Goal: Task Accomplishment & Management: Manage account settings

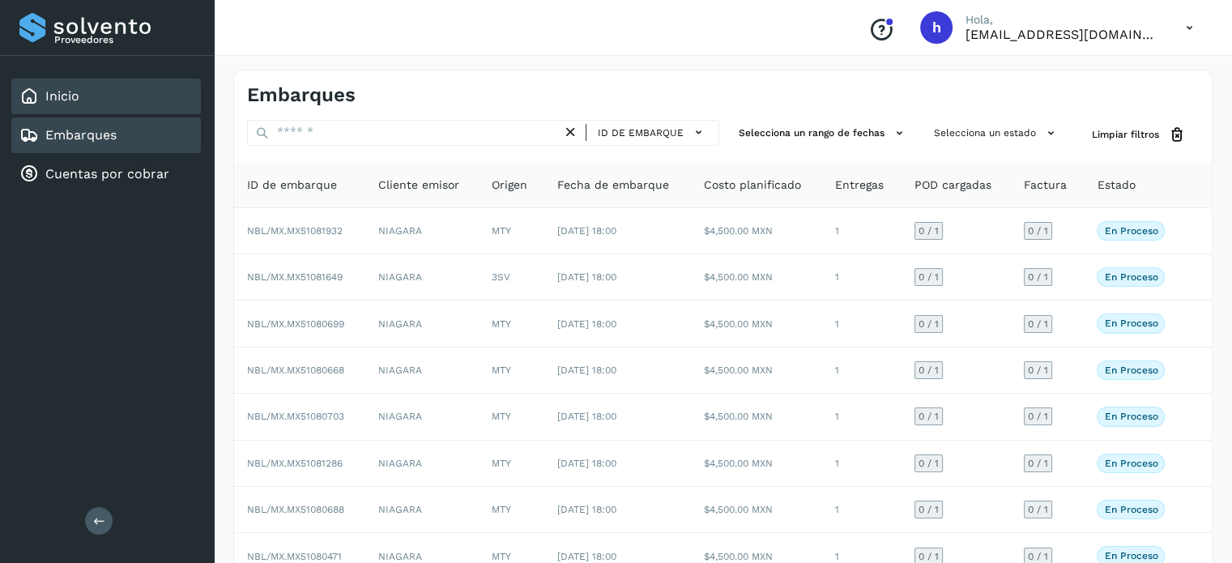
click at [102, 83] on div "Inicio" at bounding box center [106, 97] width 190 height 36
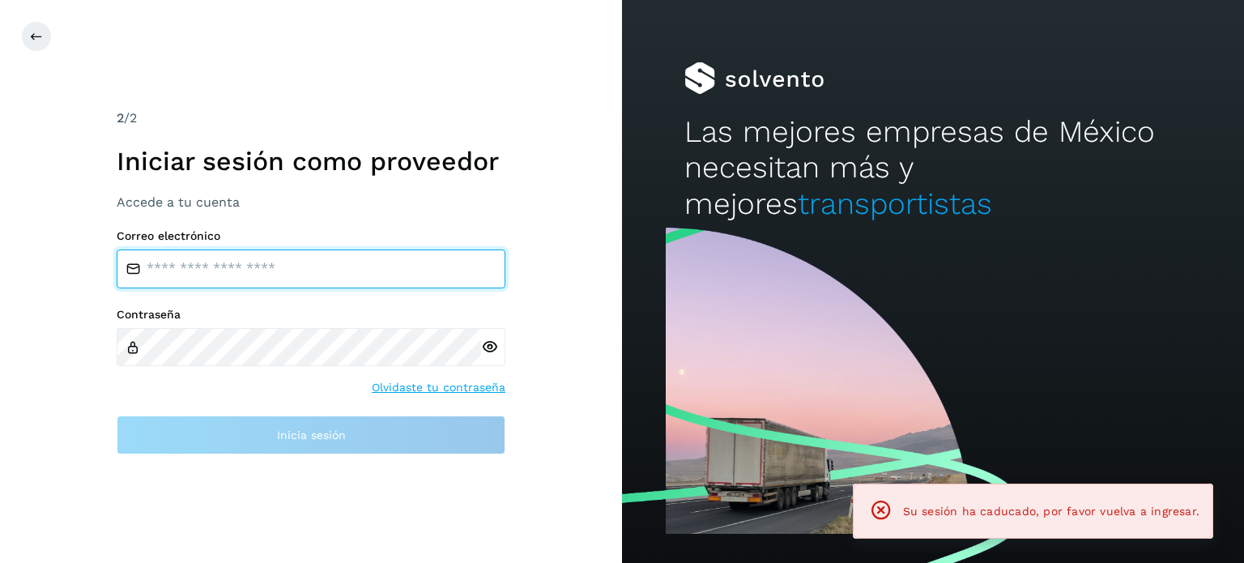
type input "**********"
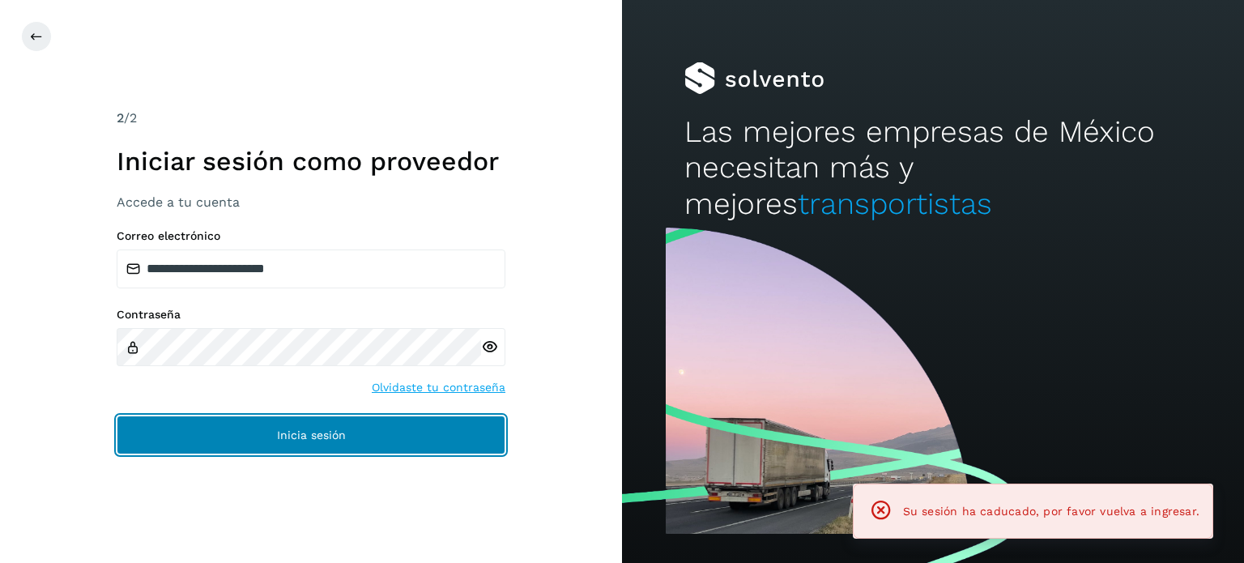
click at [299, 426] on button "Inicia sesión" at bounding box center [311, 435] width 389 height 39
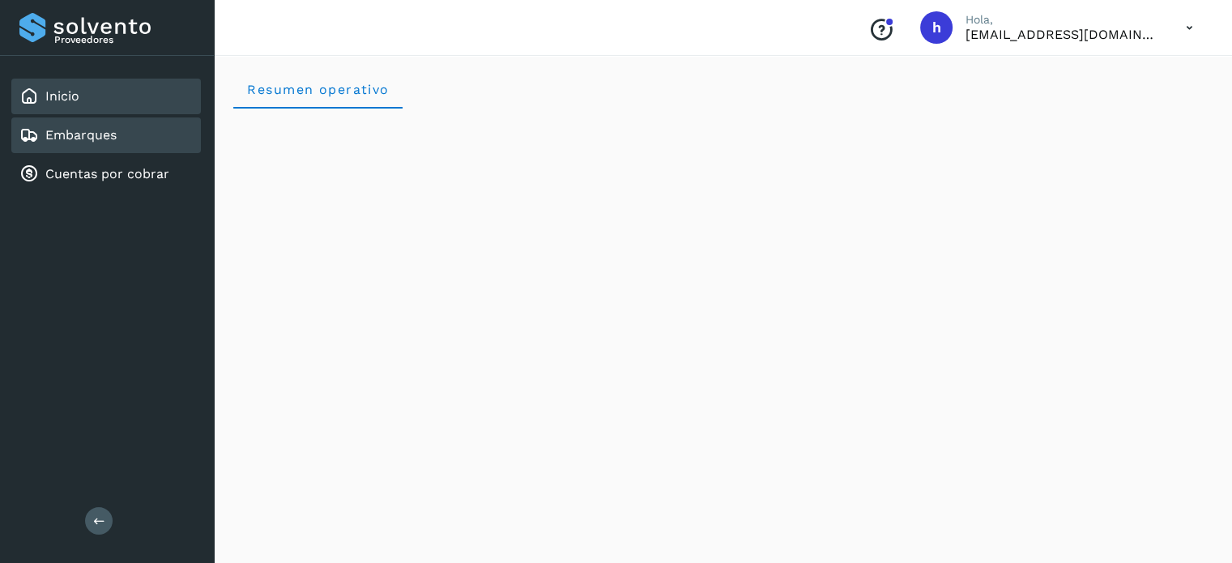
click at [144, 130] on div "Embarques" at bounding box center [106, 135] width 190 height 36
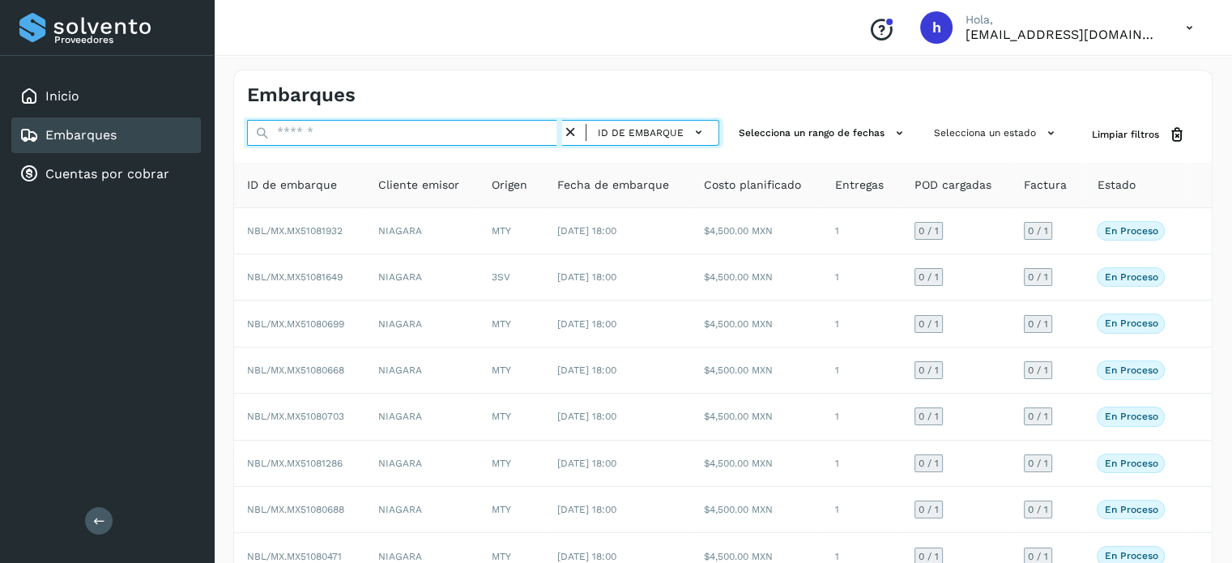
click at [314, 132] on input "text" at bounding box center [404, 133] width 315 height 26
paste input "**********"
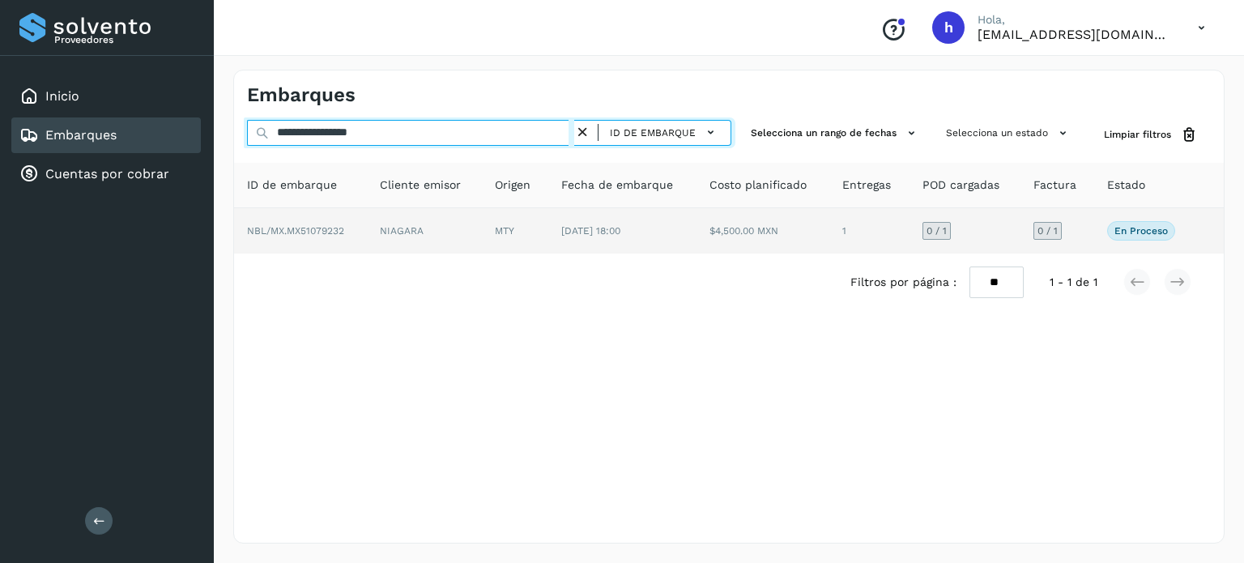
type input "**********"
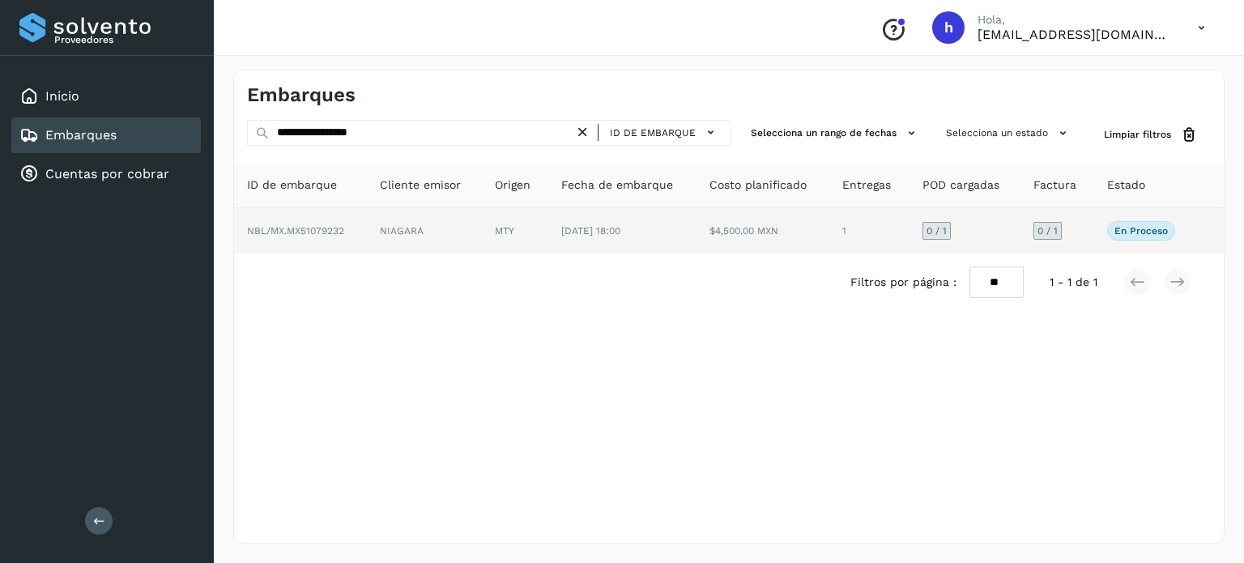
click at [327, 228] on span "NBL/MX.MX51079232" at bounding box center [295, 230] width 97 height 11
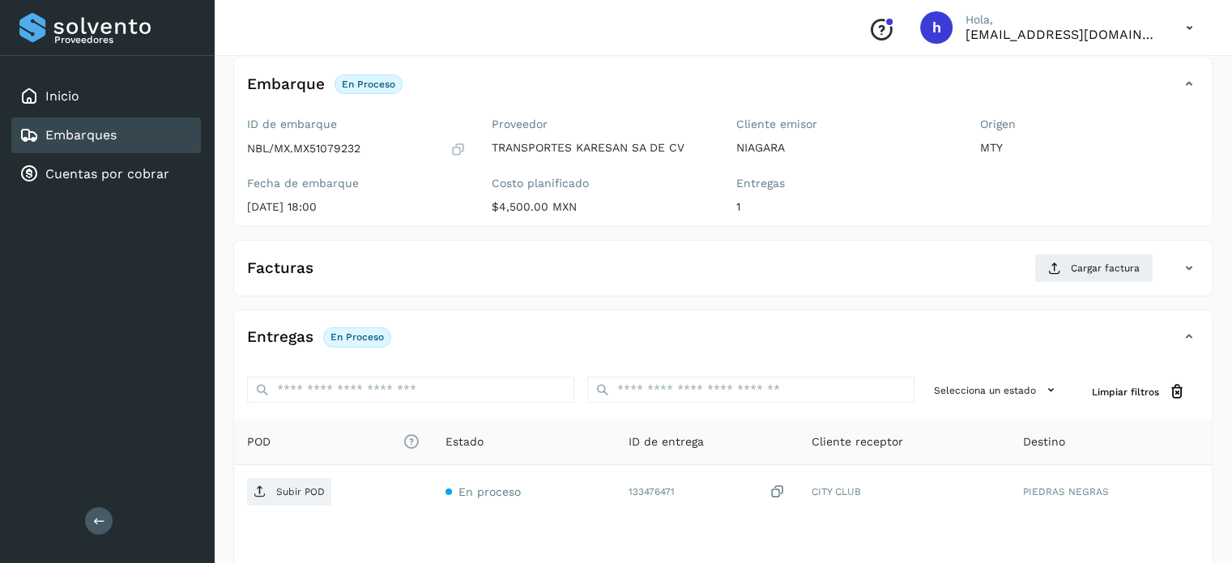
scroll to position [96, 0]
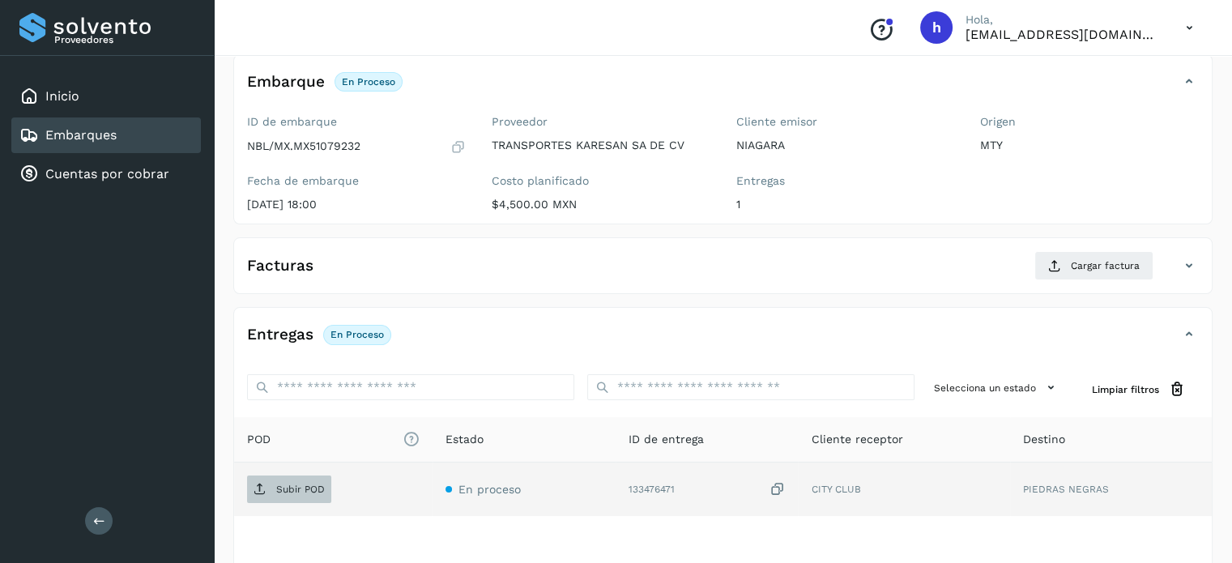
click at [288, 477] on span "Subir POD" at bounding box center [289, 489] width 84 height 26
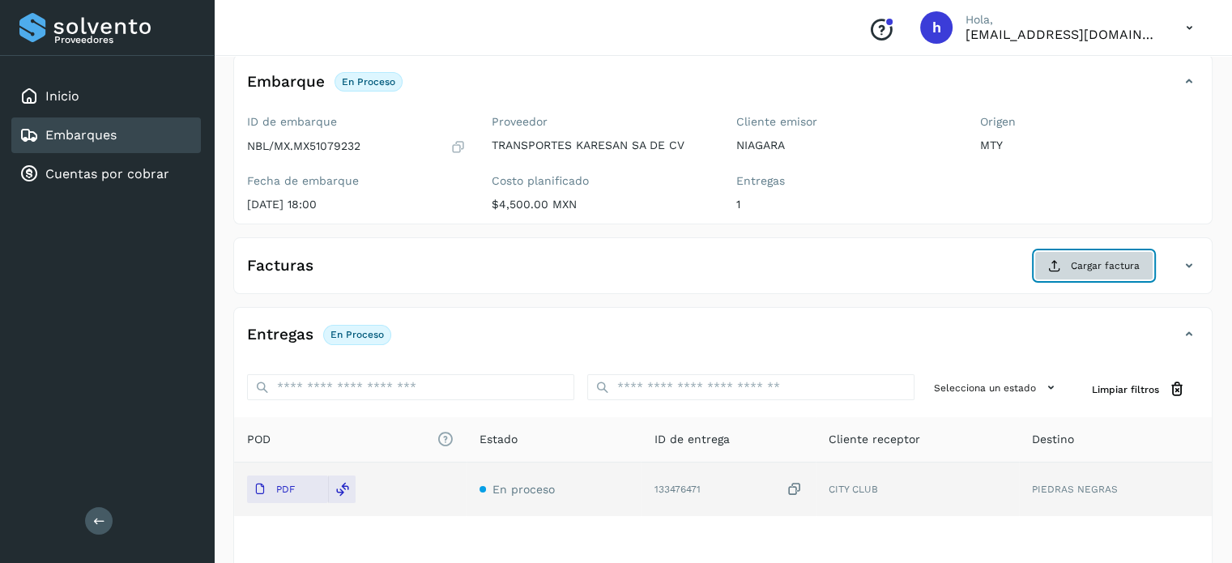
click at [1090, 265] on span "Cargar factura" at bounding box center [1105, 265] width 69 height 15
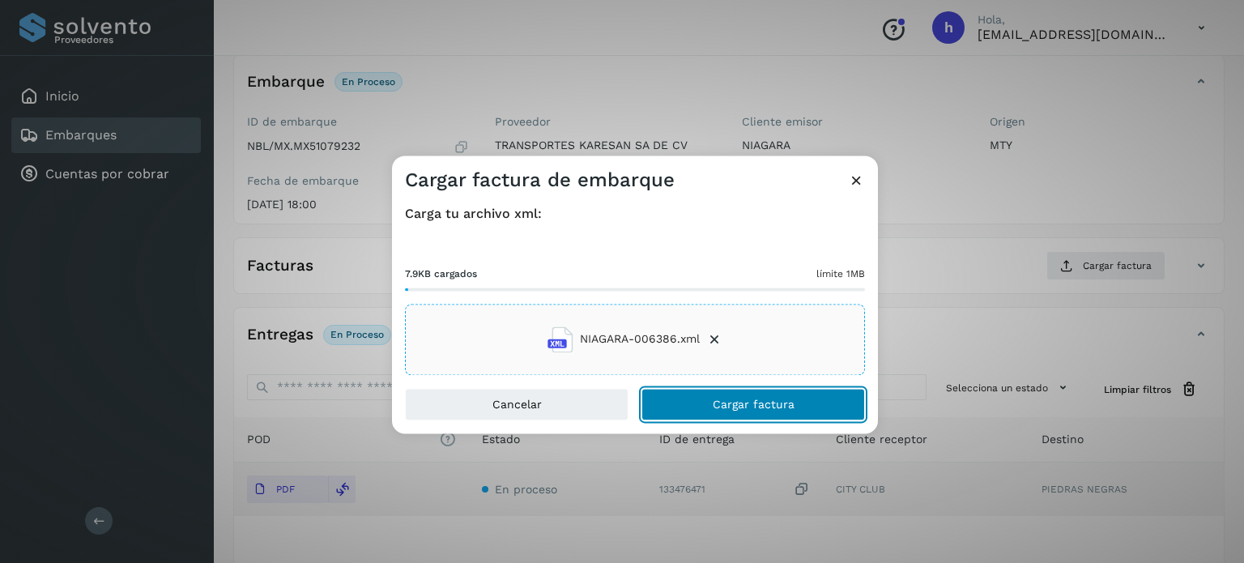
click at [765, 404] on span "Cargar factura" at bounding box center [754, 403] width 82 height 11
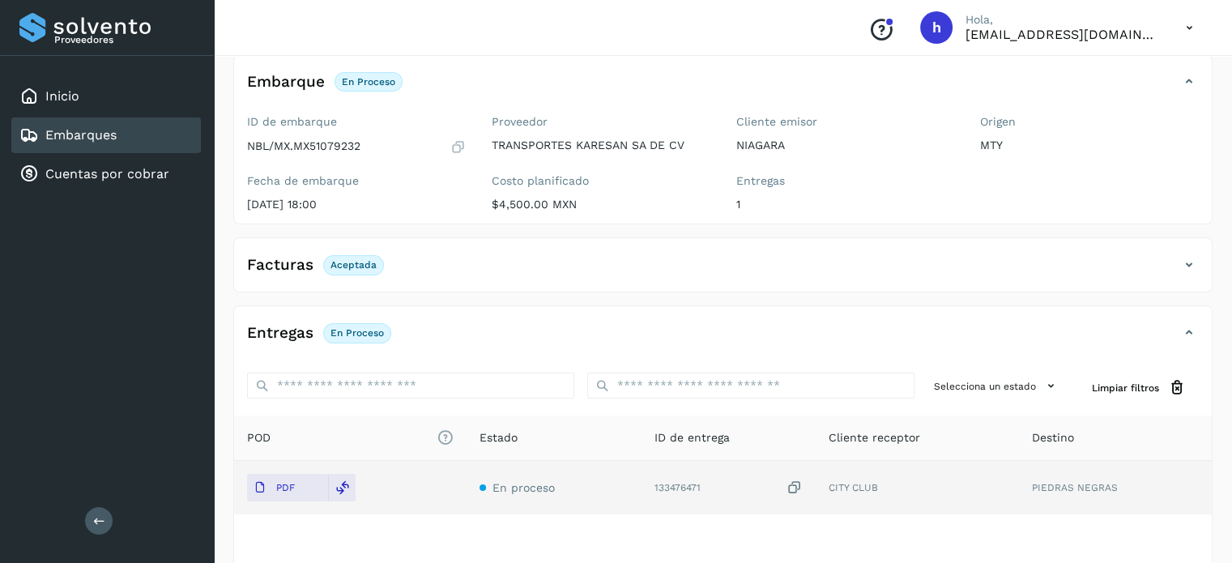
scroll to position [0, 0]
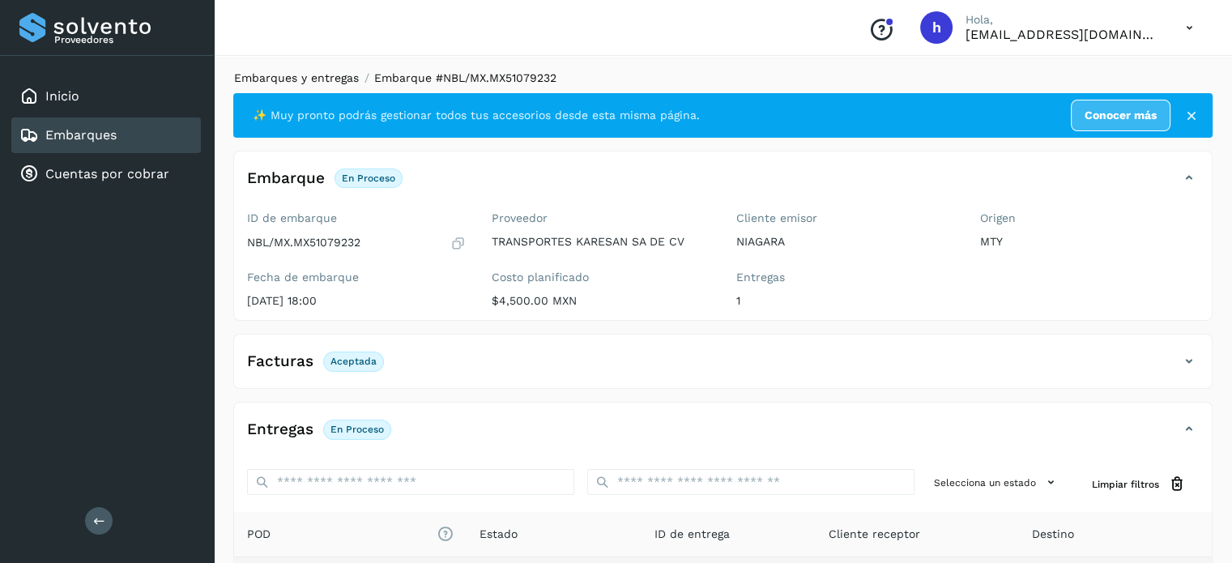
click at [337, 79] on link "Embarques y entregas" at bounding box center [296, 77] width 125 height 13
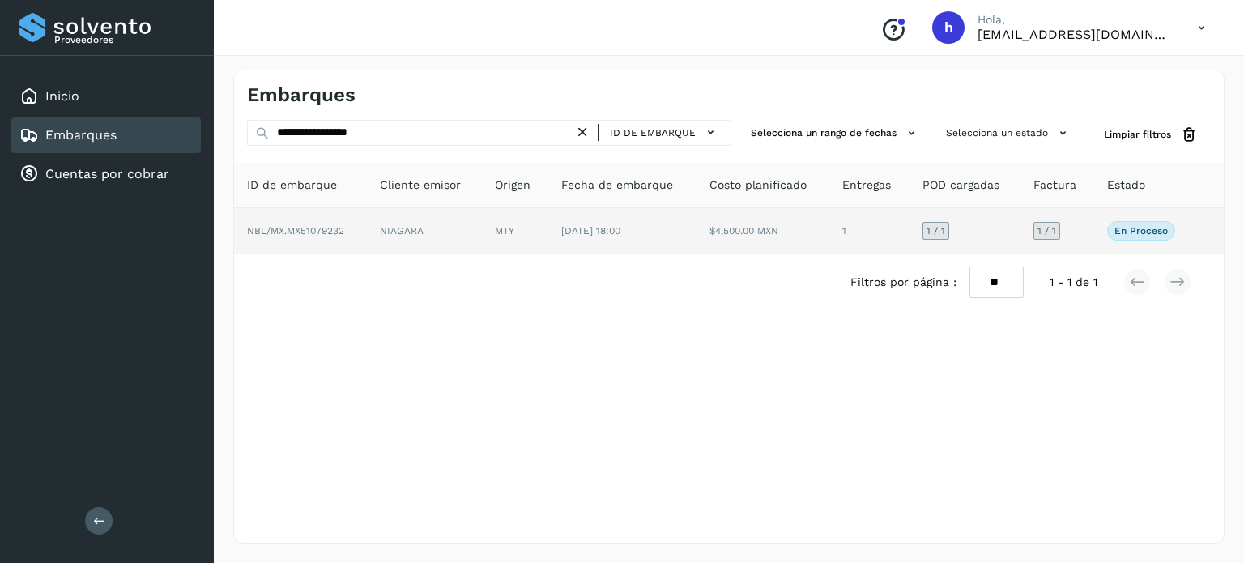
click at [535, 236] on td "MTY" at bounding box center [515, 230] width 66 height 45
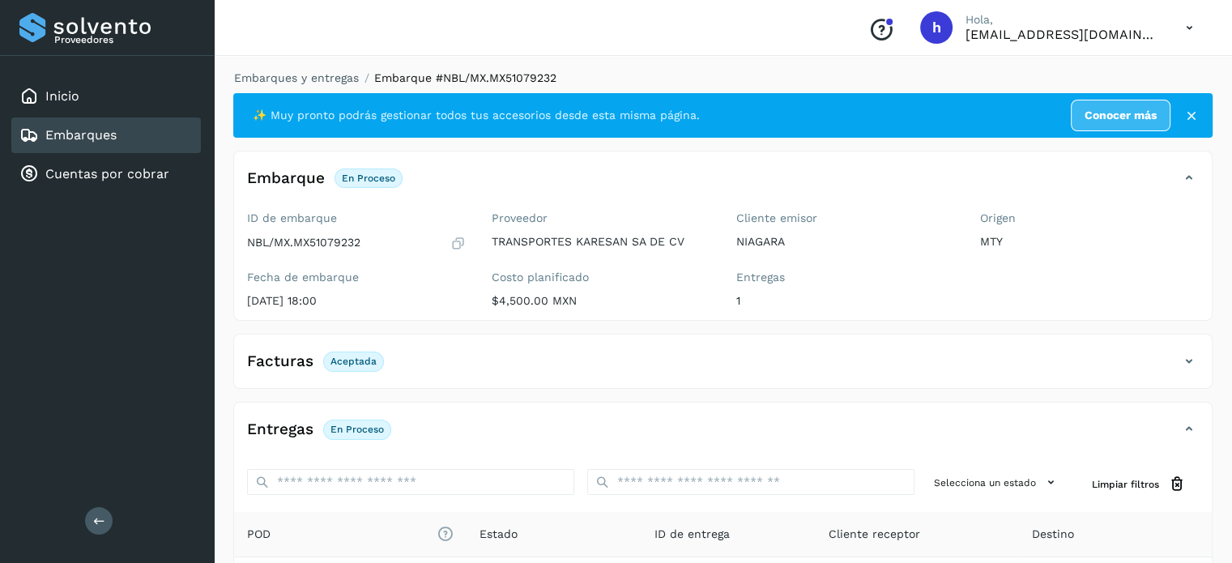
click at [1193, 115] on icon at bounding box center [1191, 116] width 16 height 16
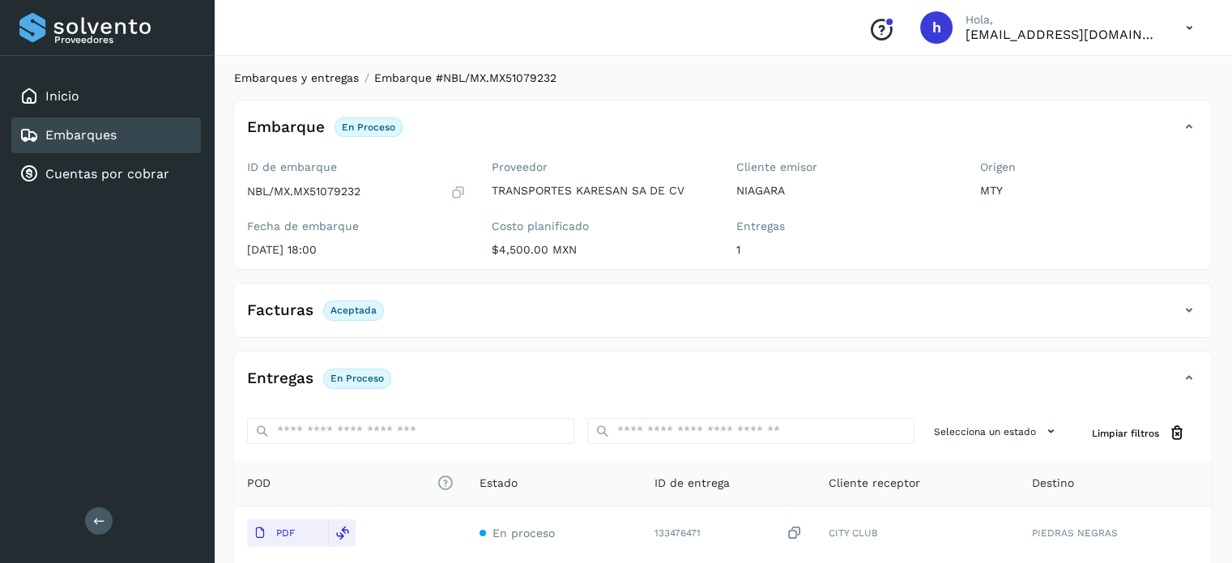
click at [318, 81] on link "Embarques y entregas" at bounding box center [296, 77] width 125 height 13
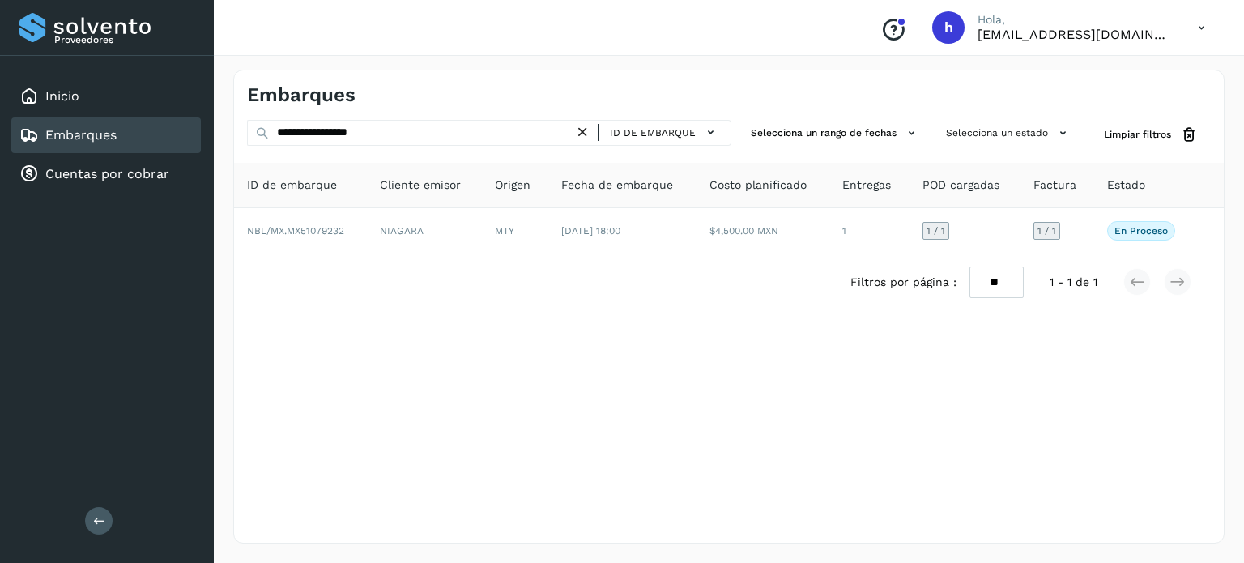
click at [590, 130] on icon at bounding box center [582, 132] width 17 height 17
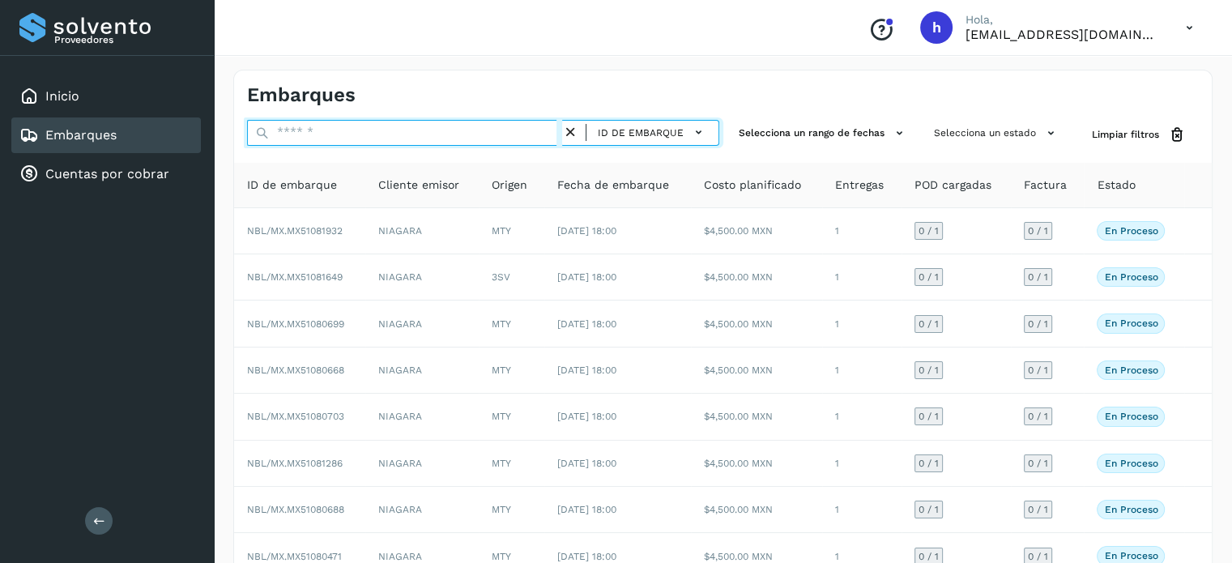
click at [471, 134] on input "text" at bounding box center [404, 133] width 315 height 26
click at [459, 135] on input "text" at bounding box center [404, 133] width 315 height 26
paste input "**********"
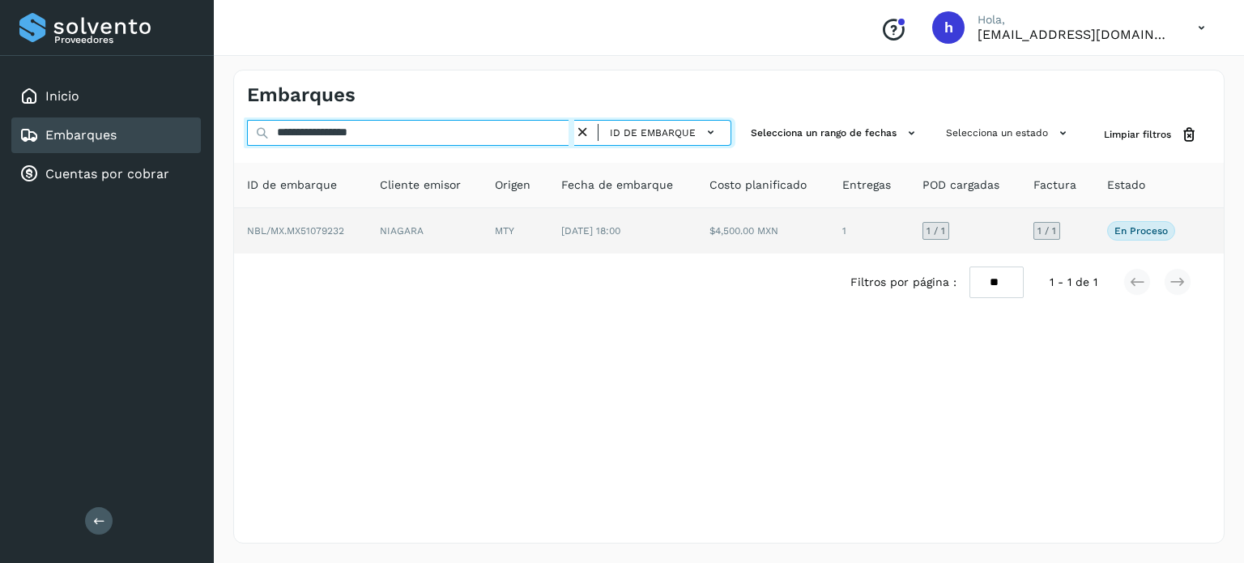
type input "**********"
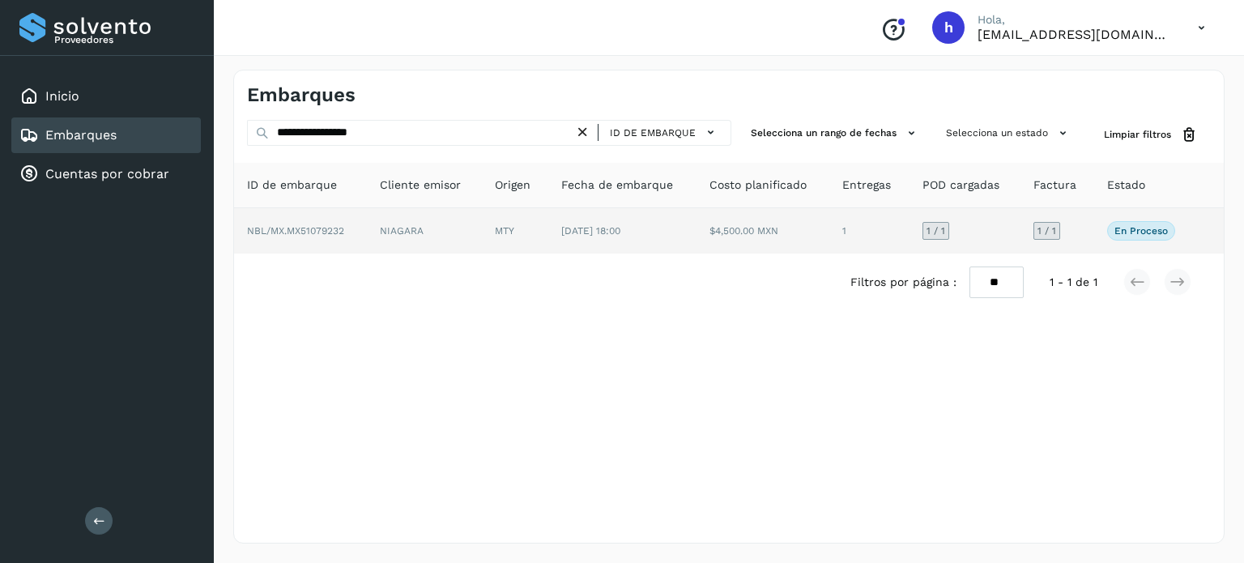
click at [428, 220] on td "NIAGARA" at bounding box center [424, 230] width 115 height 45
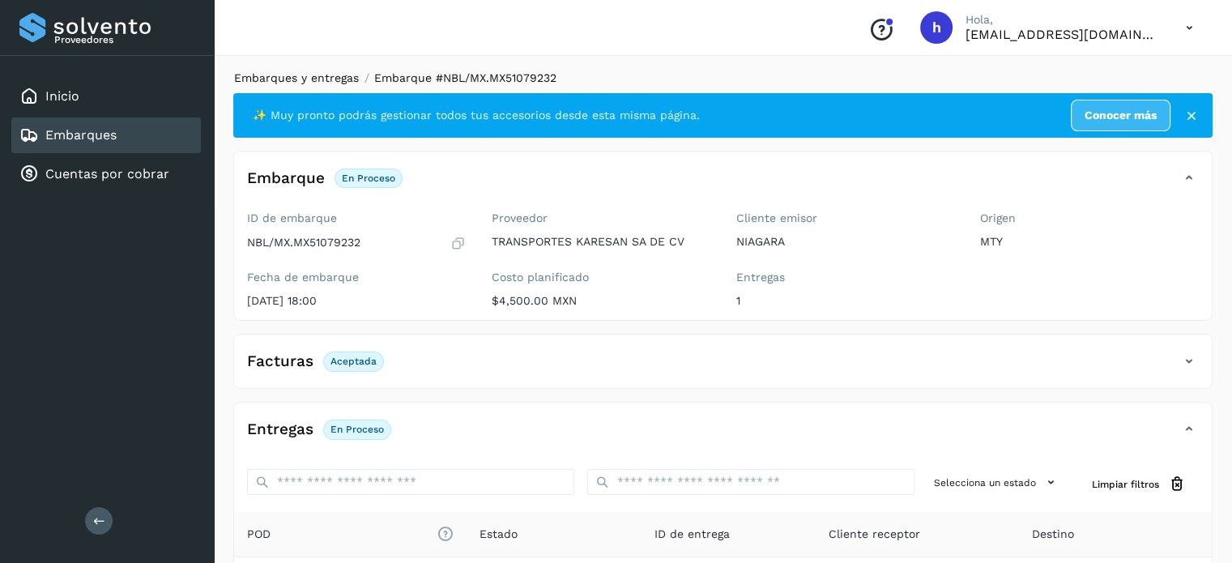
click at [305, 78] on link "Embarques y entregas" at bounding box center [296, 77] width 125 height 13
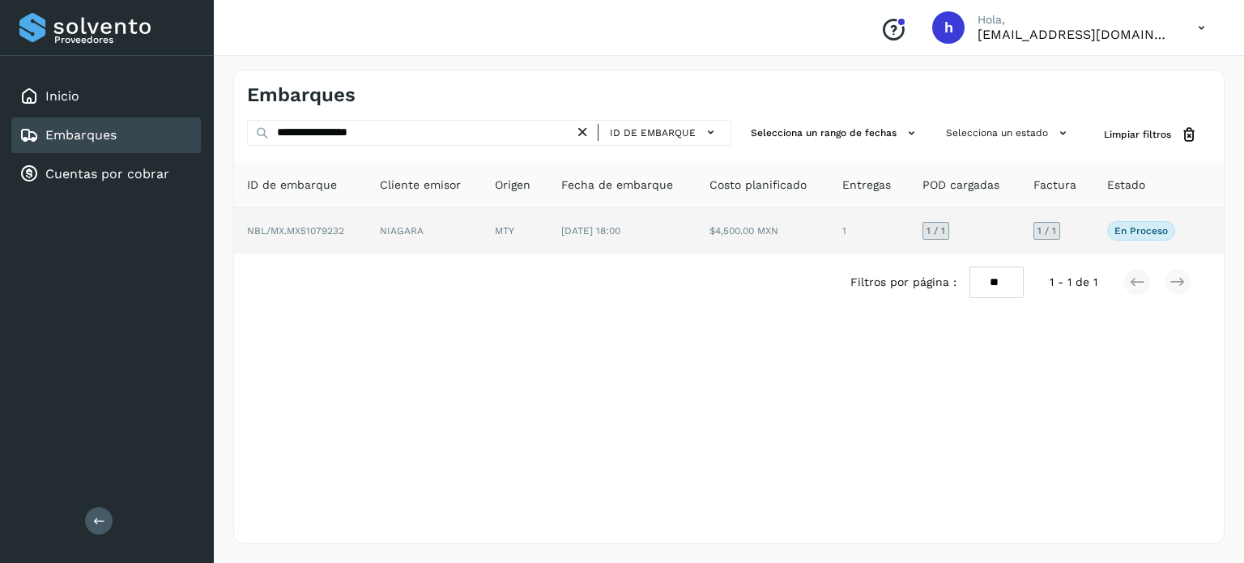
click at [420, 231] on td "NIAGARA" at bounding box center [424, 230] width 115 height 45
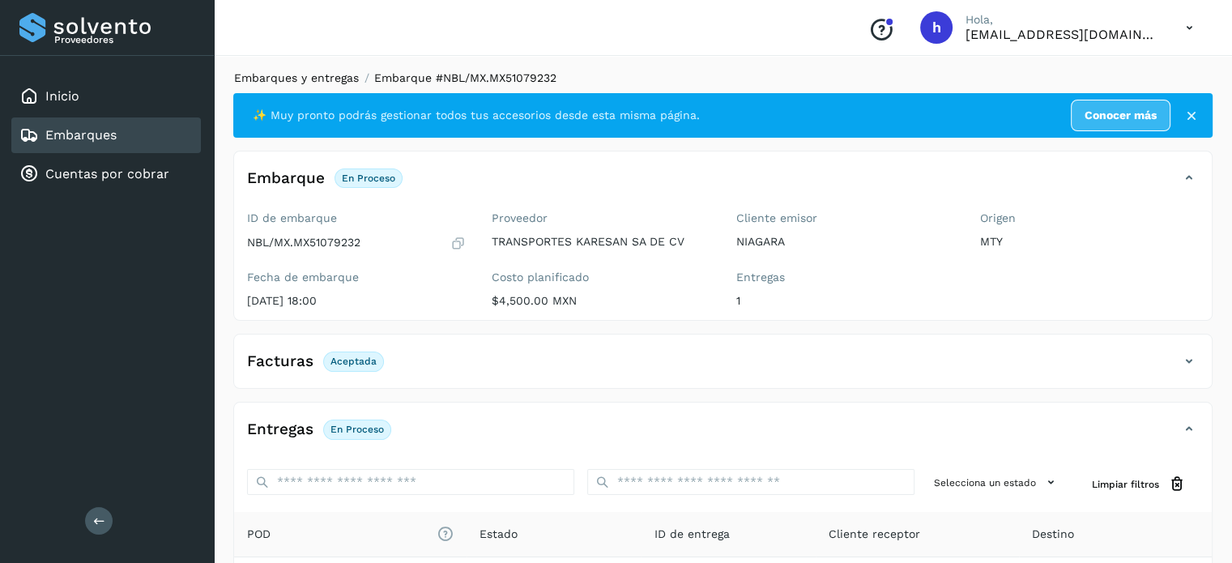
click at [314, 79] on link "Embarques y entregas" at bounding box center [296, 77] width 125 height 13
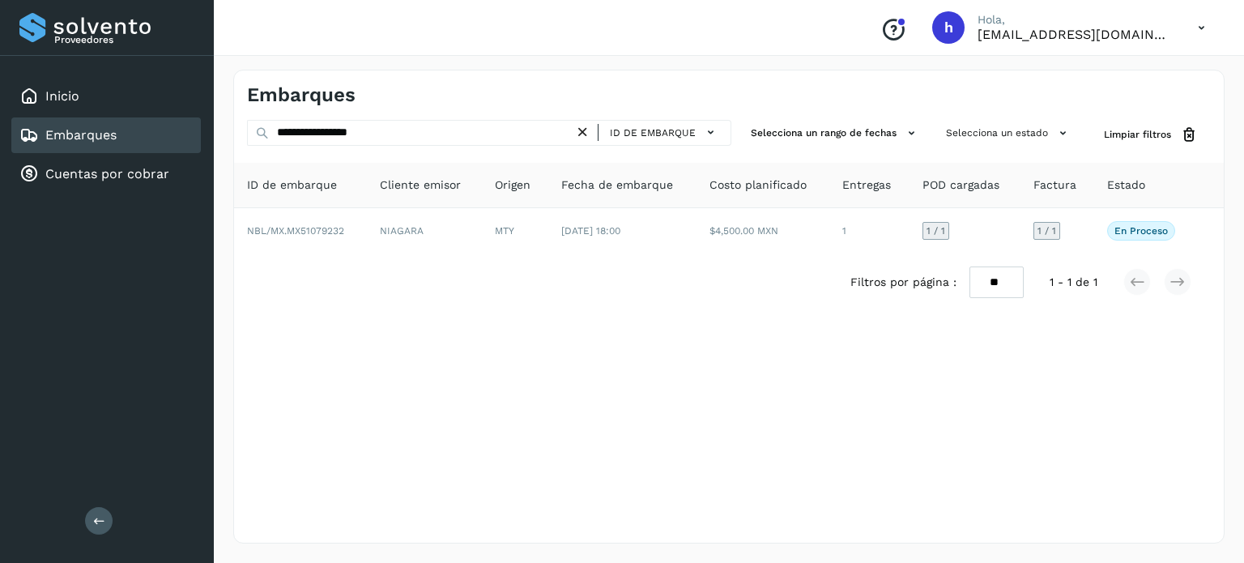
click at [395, 103] on div "Embarques" at bounding box center [488, 94] width 482 height 23
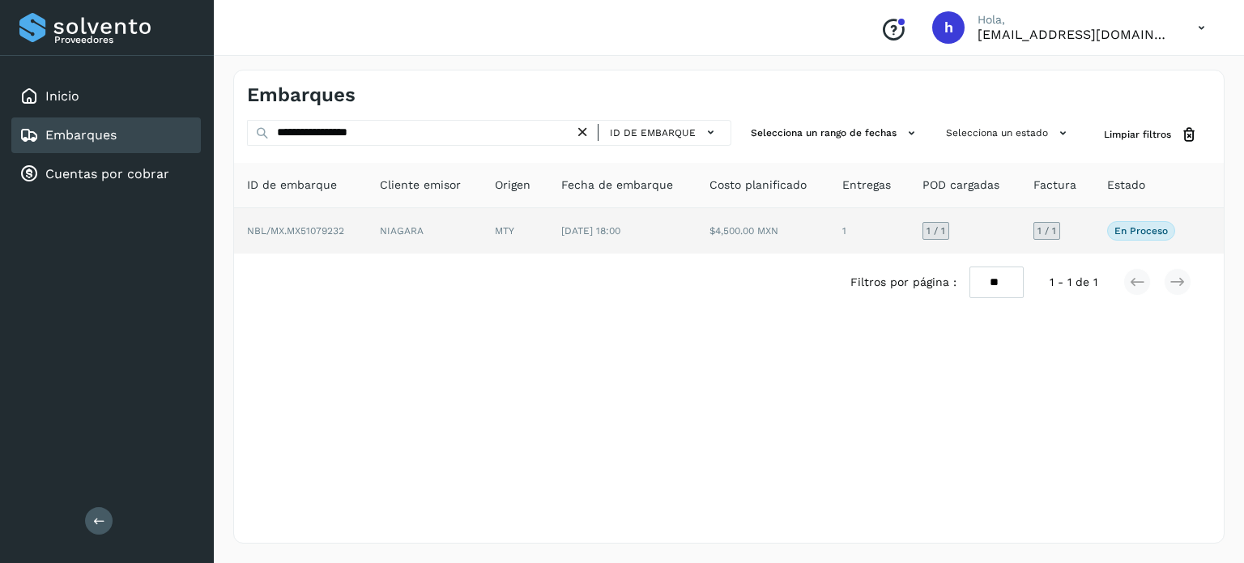
click at [418, 245] on td "NIAGARA" at bounding box center [424, 230] width 115 height 45
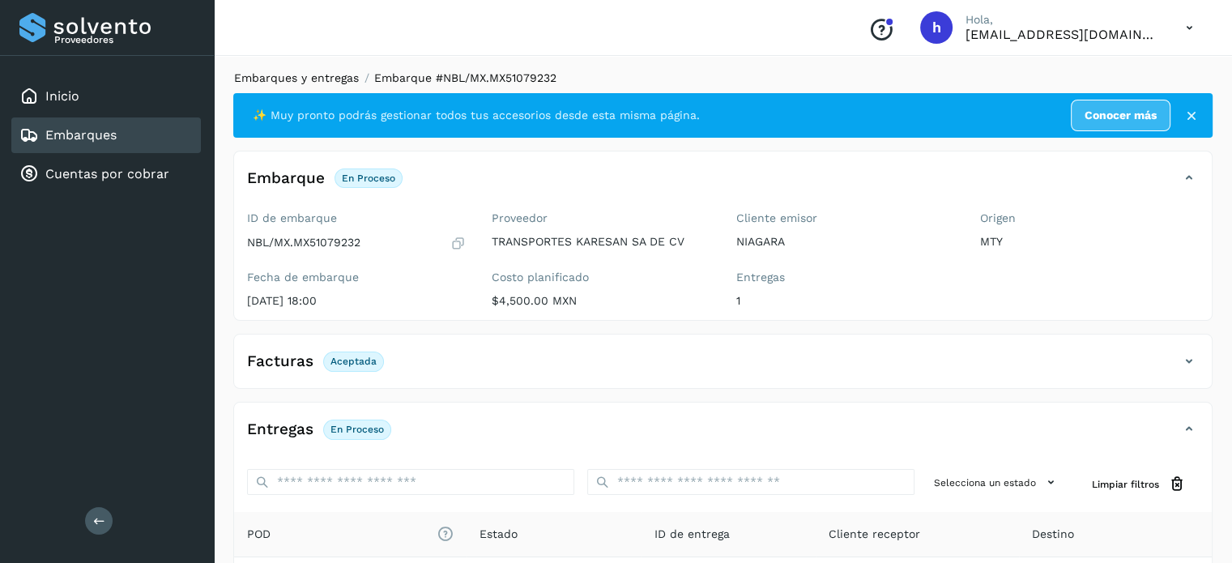
click at [322, 78] on link "Embarques y entregas" at bounding box center [296, 77] width 125 height 13
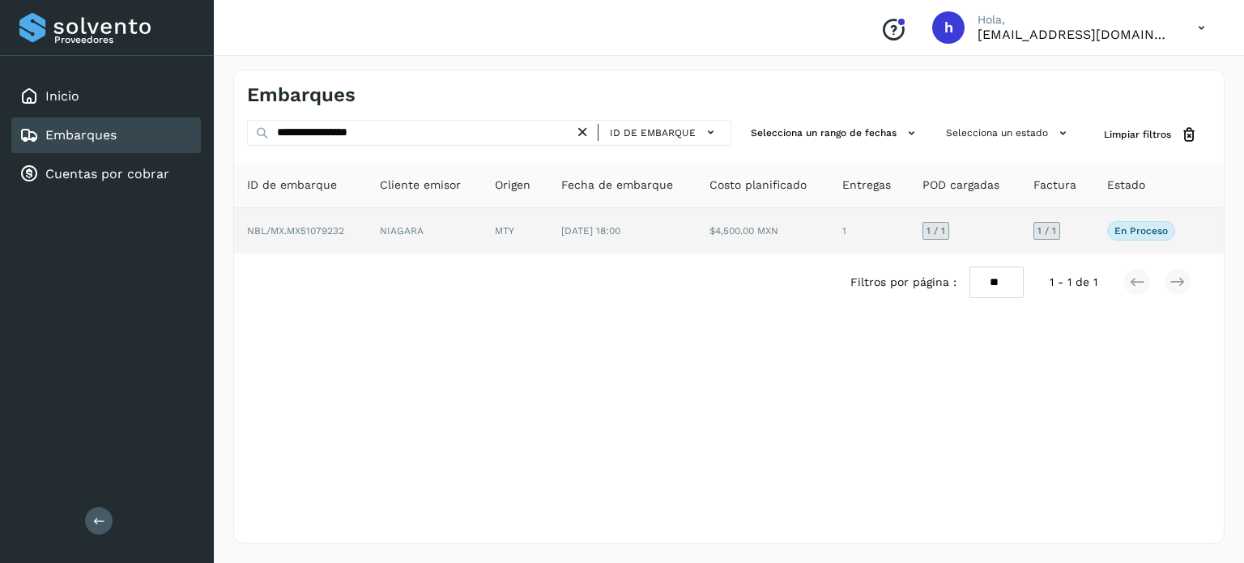
click at [383, 245] on td "NIAGARA" at bounding box center [424, 230] width 115 height 45
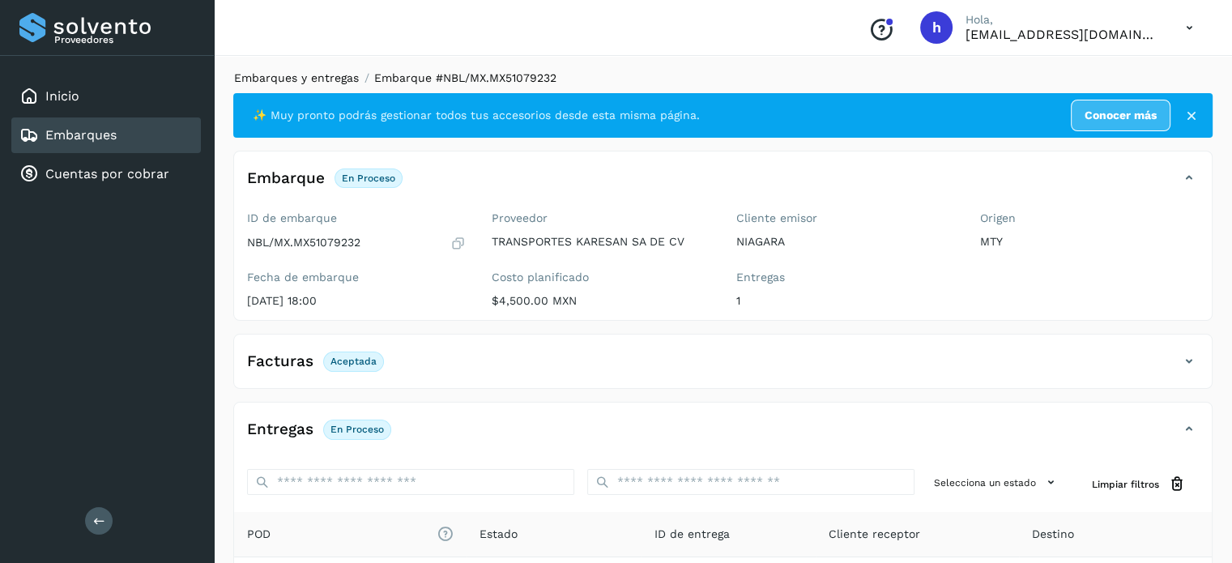
click at [285, 80] on link "Embarques y entregas" at bounding box center [296, 77] width 125 height 13
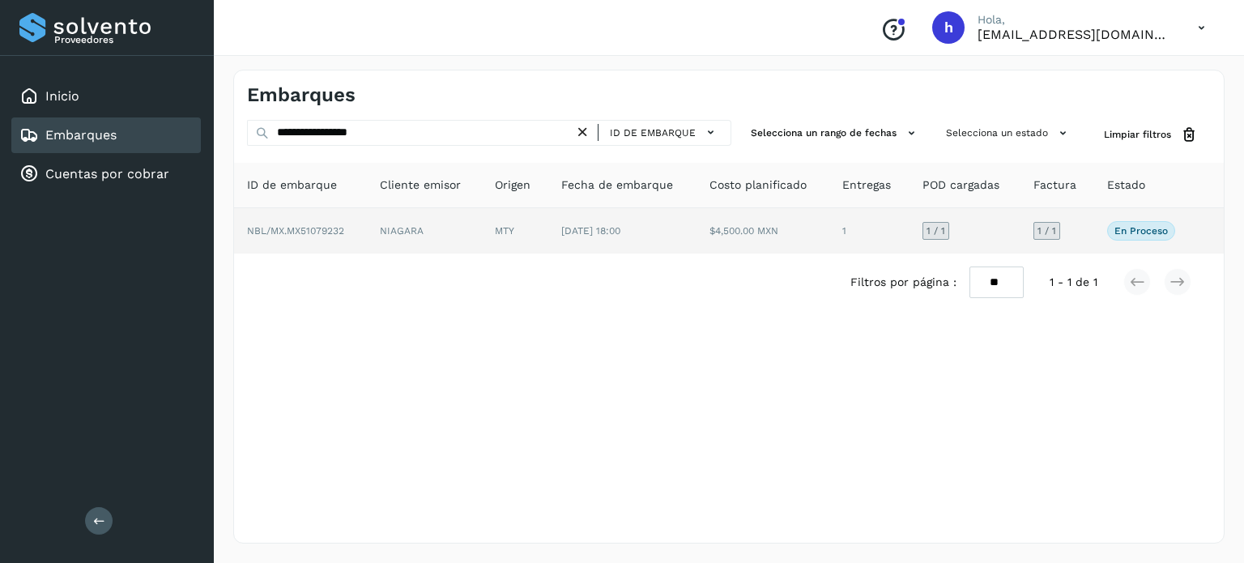
click at [416, 223] on td "NIAGARA" at bounding box center [424, 230] width 115 height 45
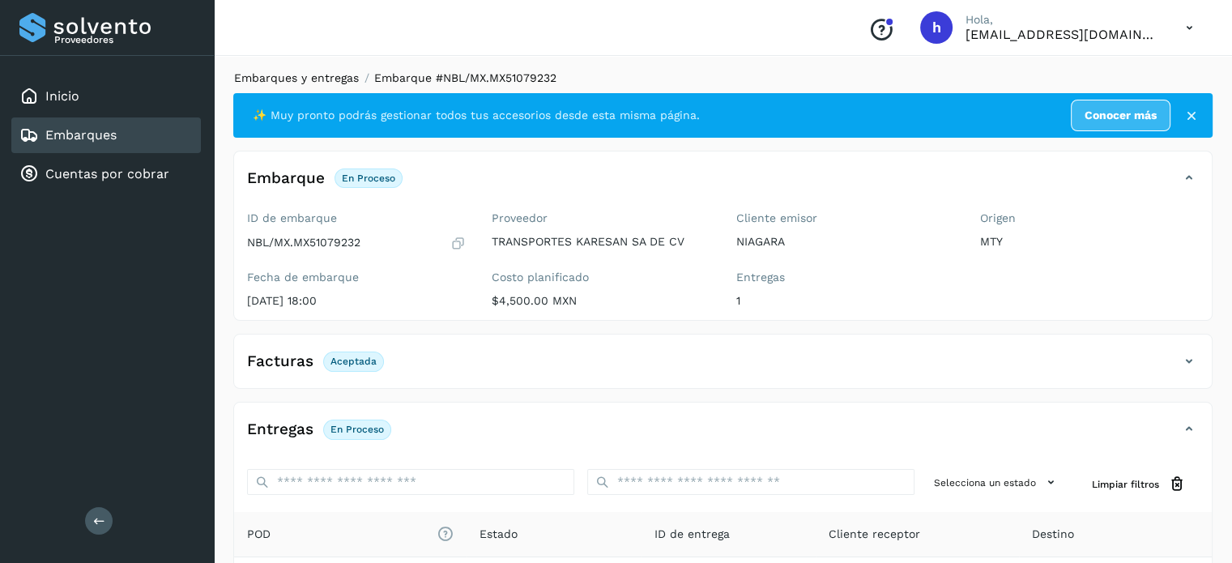
click at [311, 79] on link "Embarques y entregas" at bounding box center [296, 77] width 125 height 13
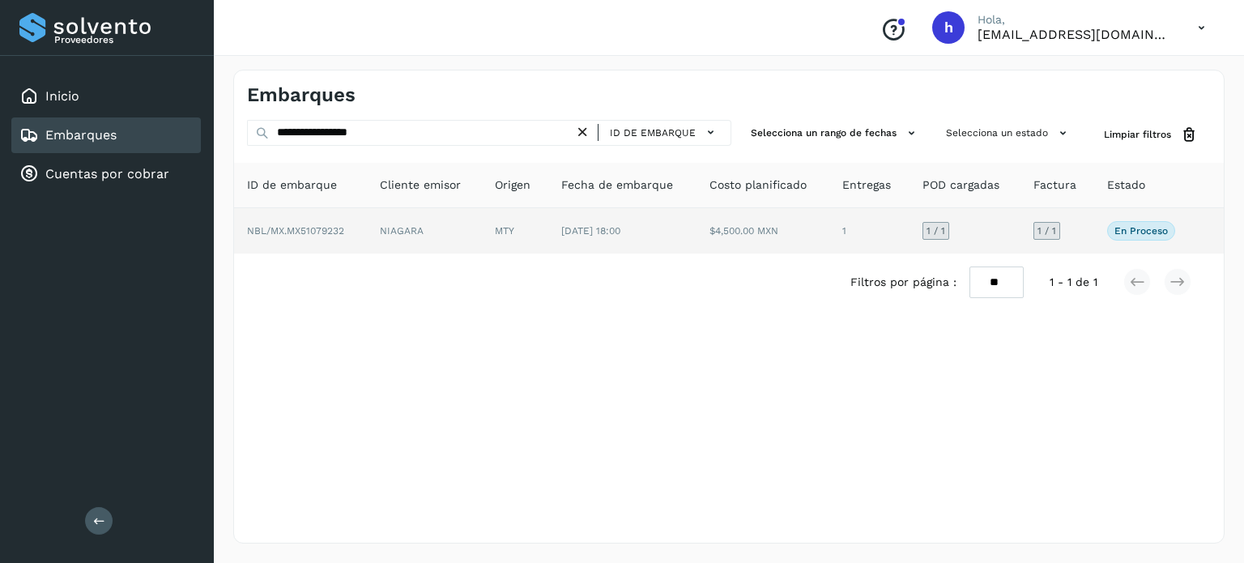
click at [463, 241] on td "NIAGARA" at bounding box center [424, 230] width 115 height 45
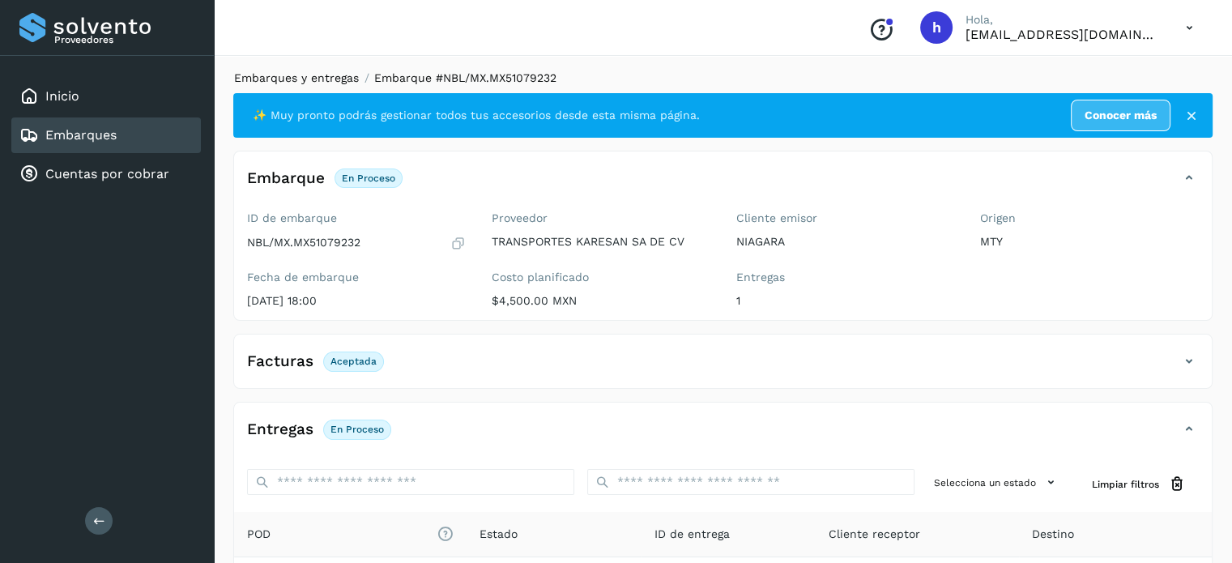
click at [293, 83] on link "Embarques y entregas" at bounding box center [296, 77] width 125 height 13
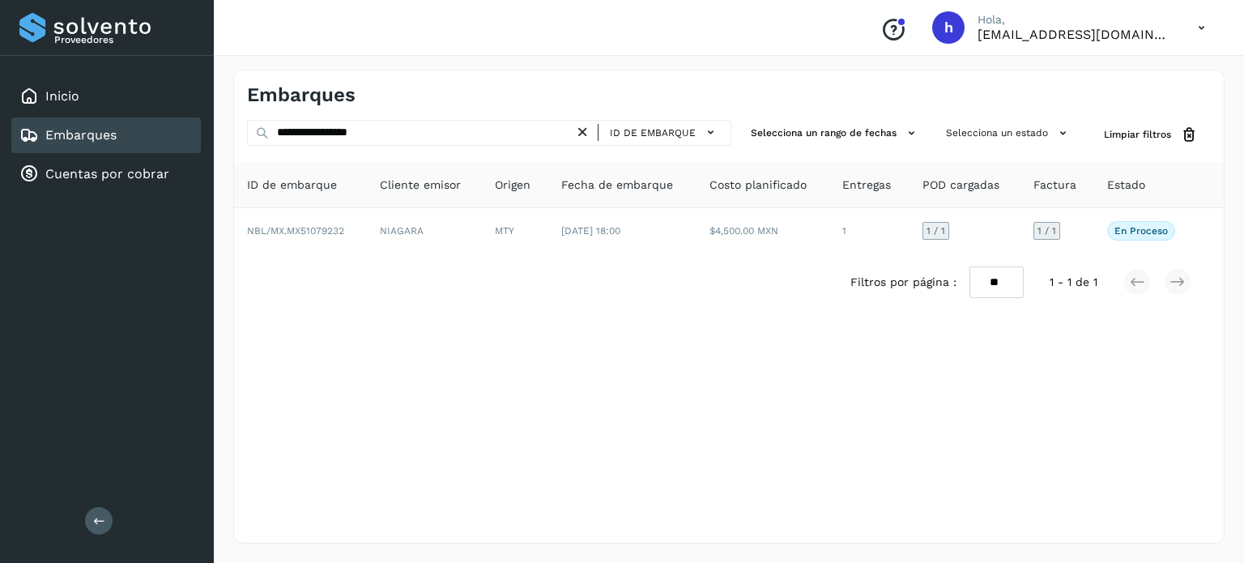
click at [591, 132] on icon at bounding box center [582, 132] width 17 height 17
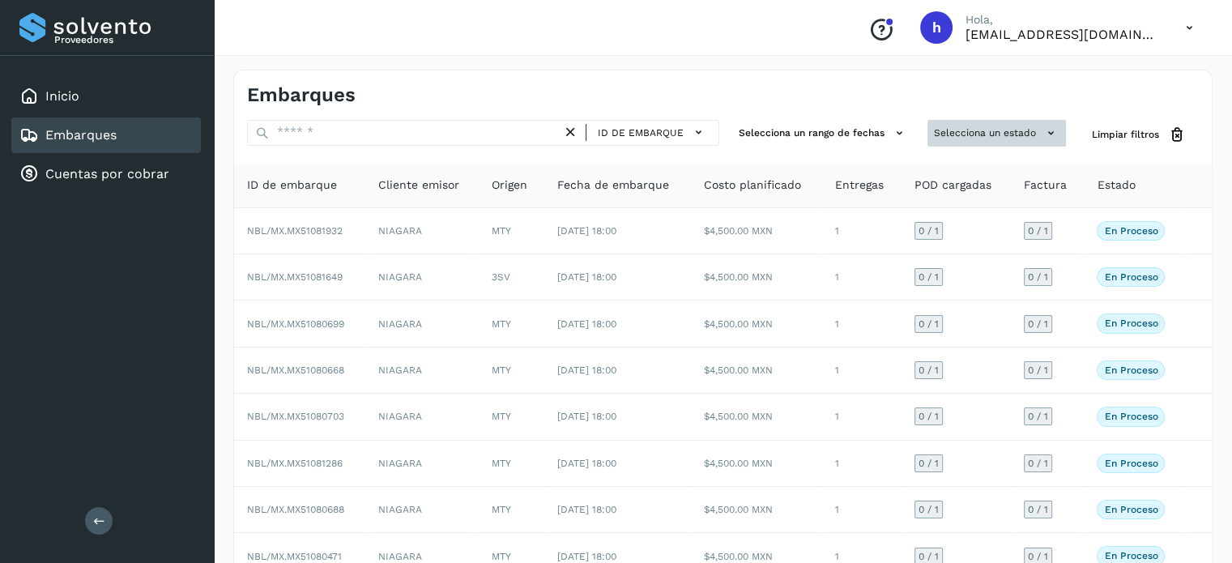
click at [999, 129] on button "Selecciona un estado" at bounding box center [996, 133] width 139 height 27
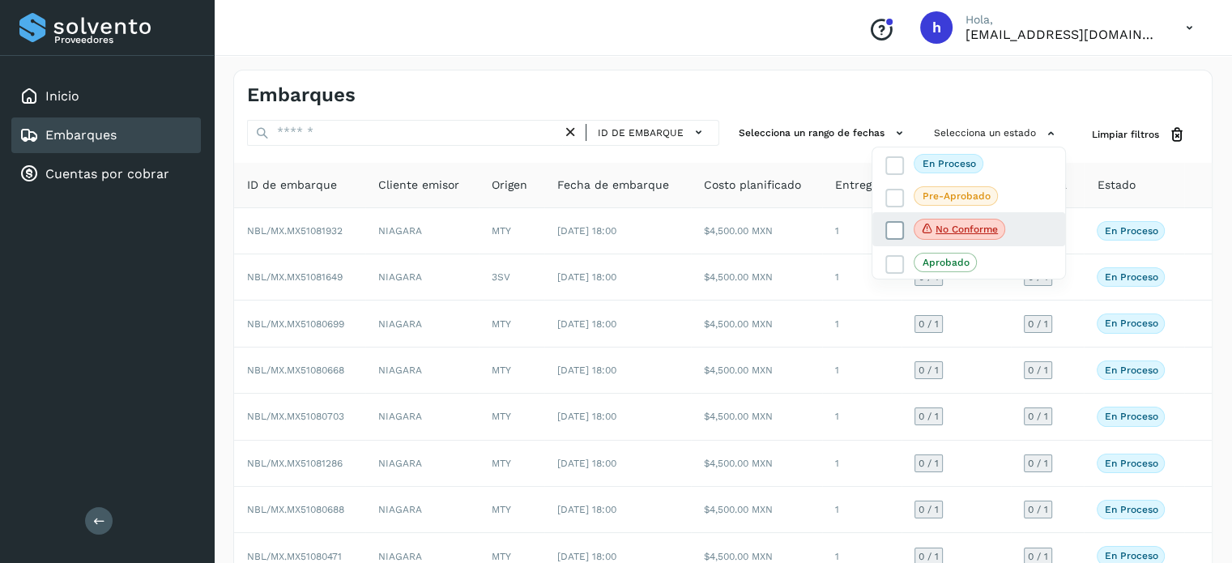
click at [897, 228] on icon at bounding box center [895, 231] width 16 height 16
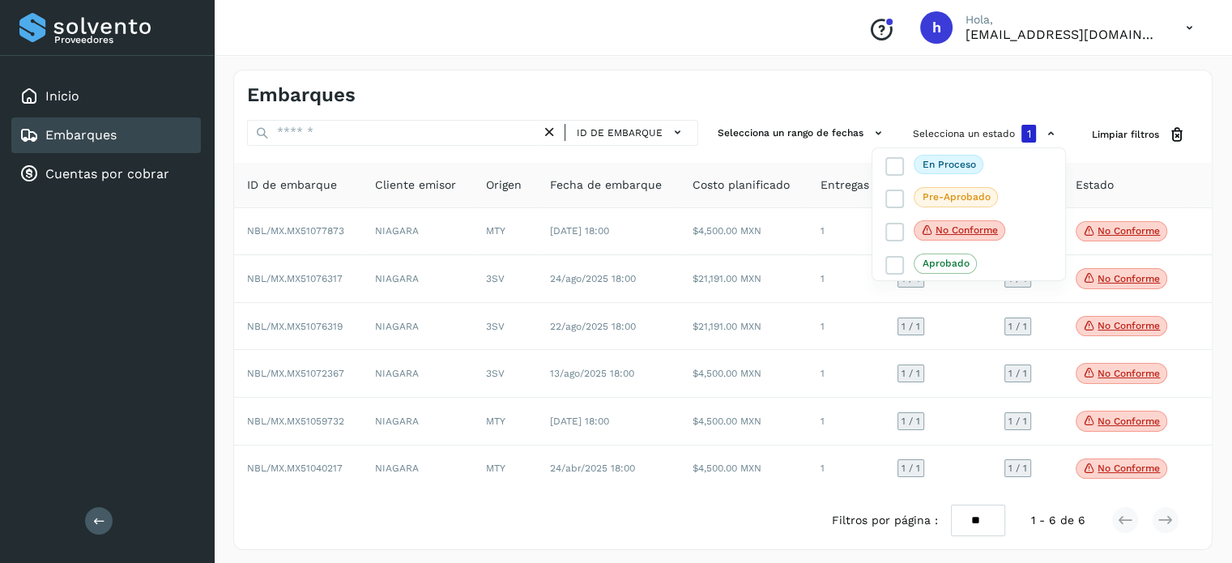
scroll to position [6, 0]
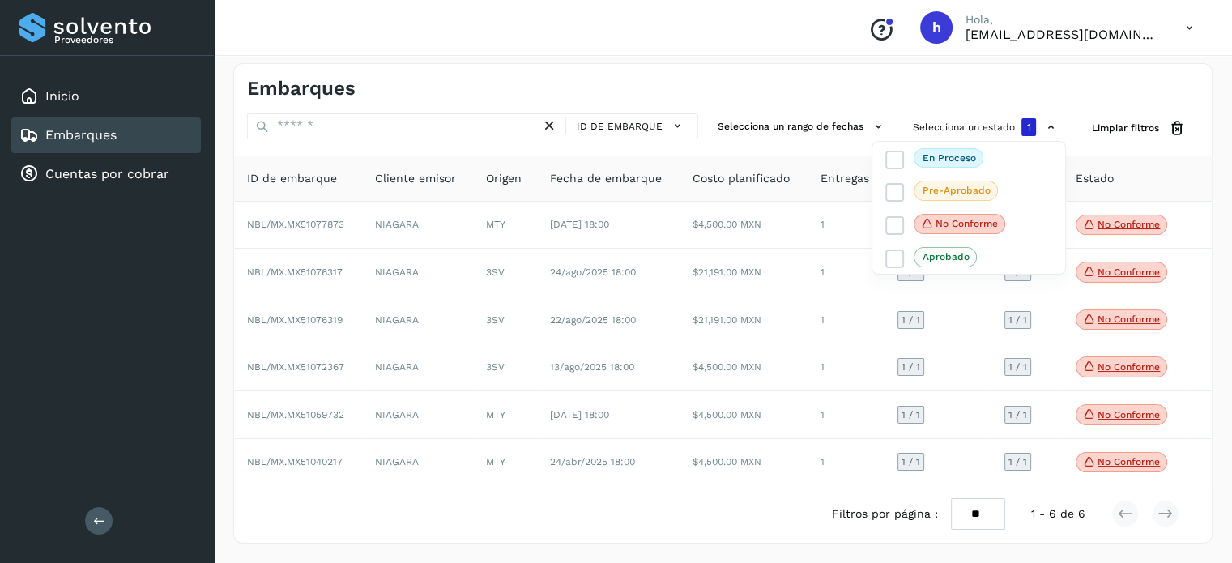
click at [684, 99] on div at bounding box center [616, 281] width 1232 height 563
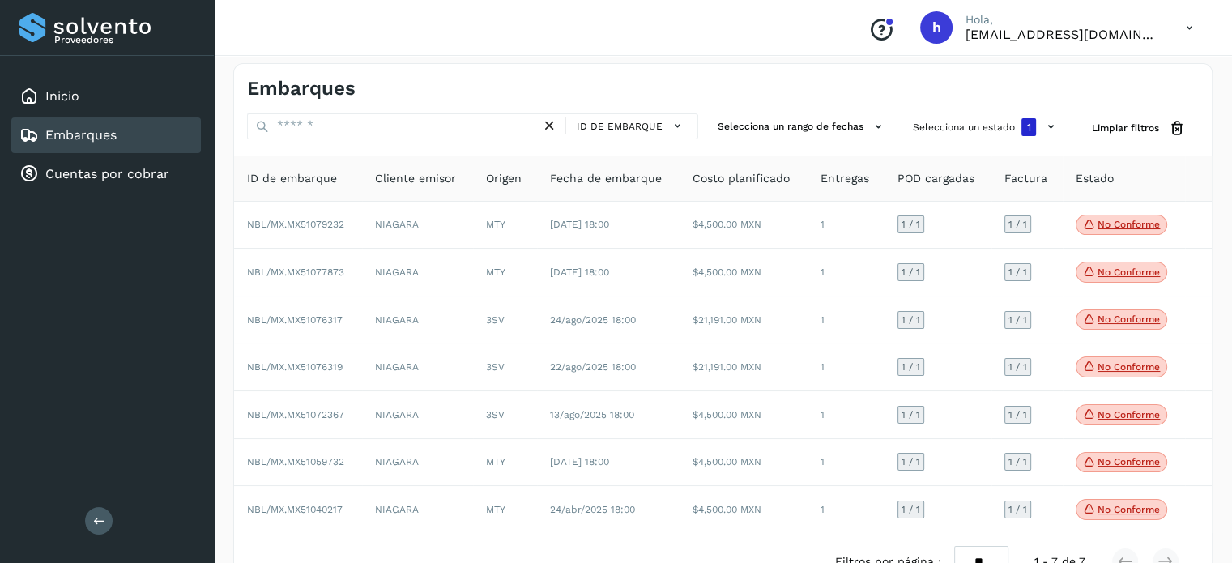
scroll to position [53, 0]
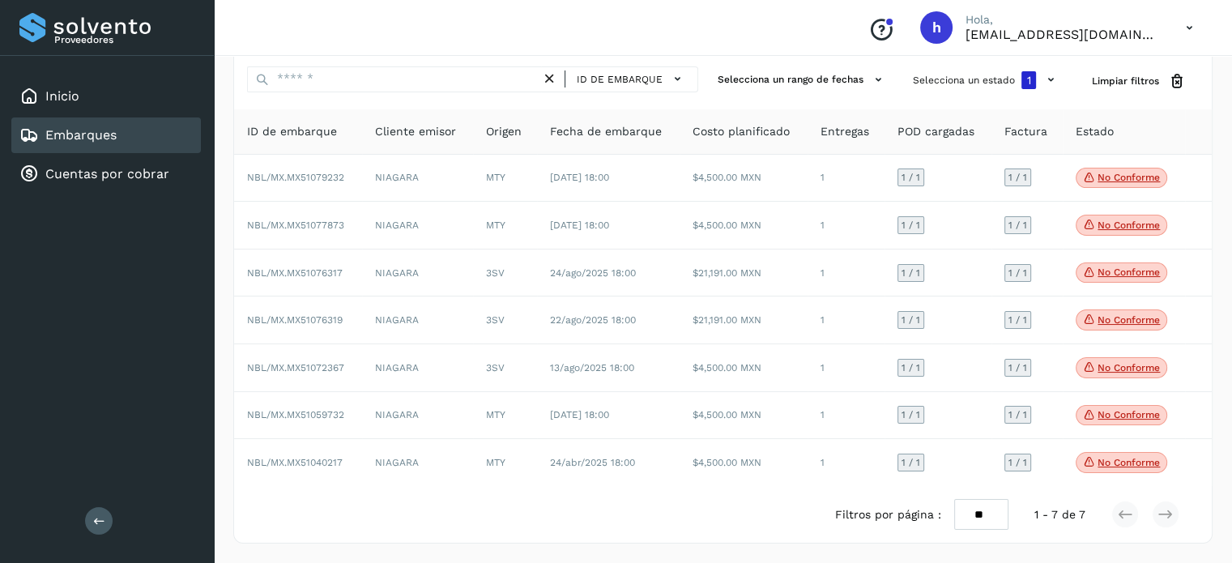
click at [606, 37] on div "Conoce nuestros beneficios [PERSON_NAME], [EMAIL_ADDRESS][DOMAIN_NAME]" at bounding box center [723, 28] width 1018 height 56
click at [1150, 79] on span "Limpiar filtros" at bounding box center [1125, 81] width 67 height 15
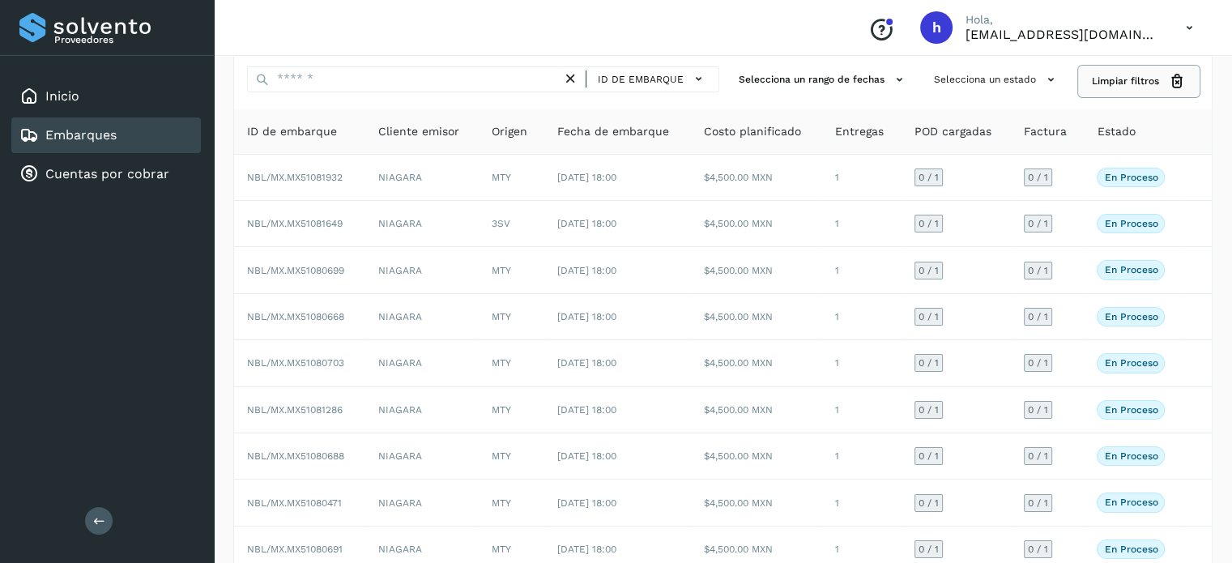
click at [1150, 79] on span "Limpiar filtros" at bounding box center [1125, 81] width 67 height 15
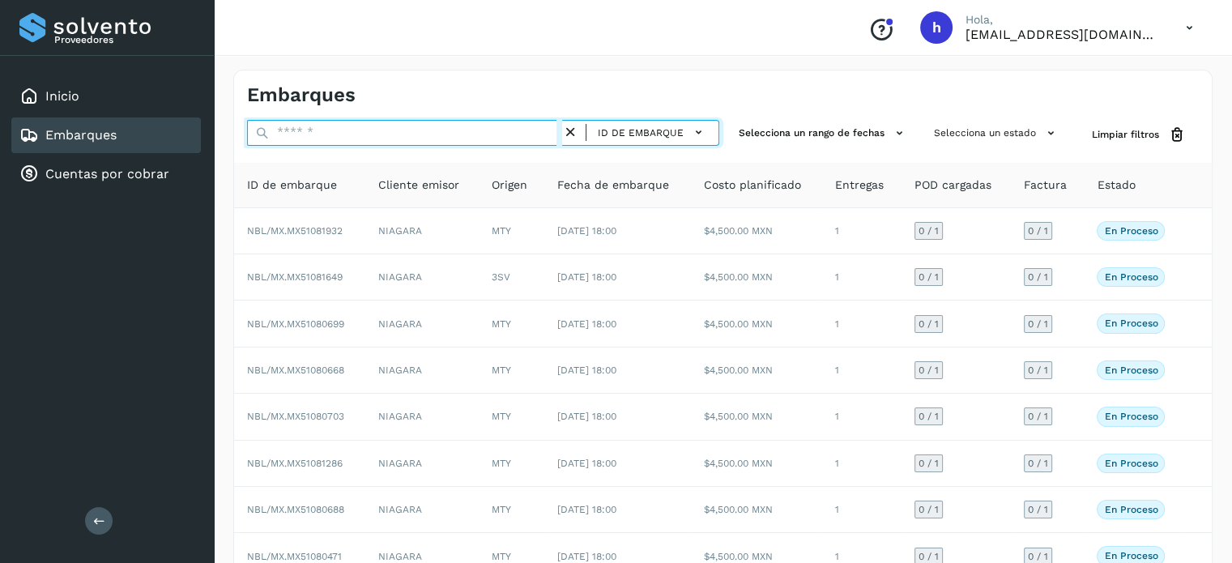
click at [501, 132] on input "text" at bounding box center [404, 133] width 315 height 26
paste input "**********"
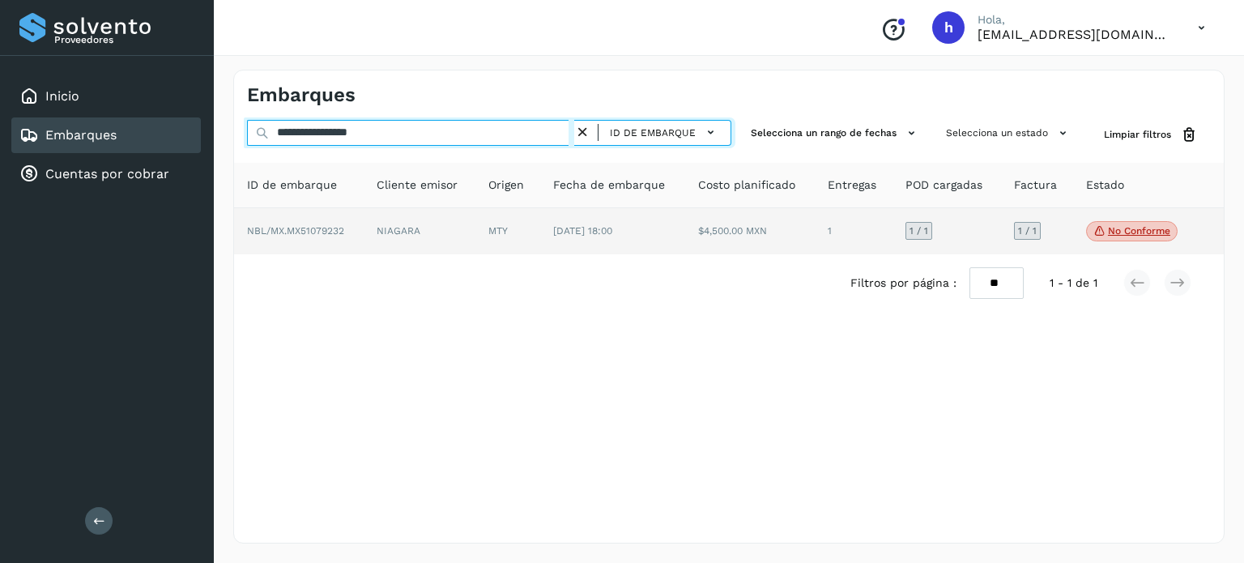
type input "**********"
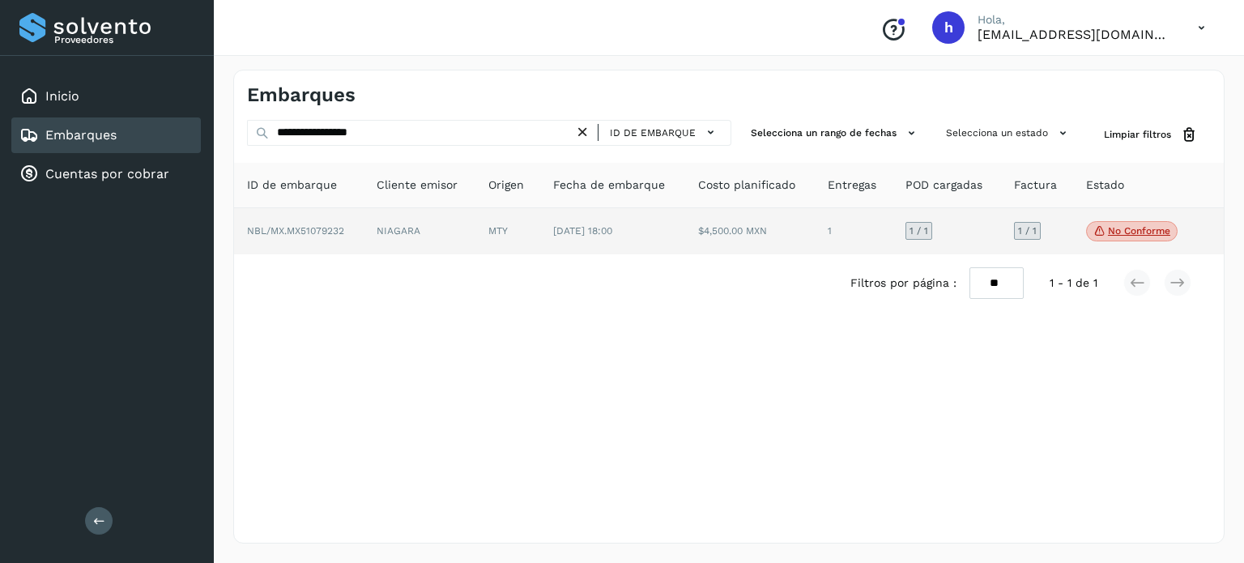
click at [1136, 226] on p "No conforme" at bounding box center [1139, 230] width 62 height 11
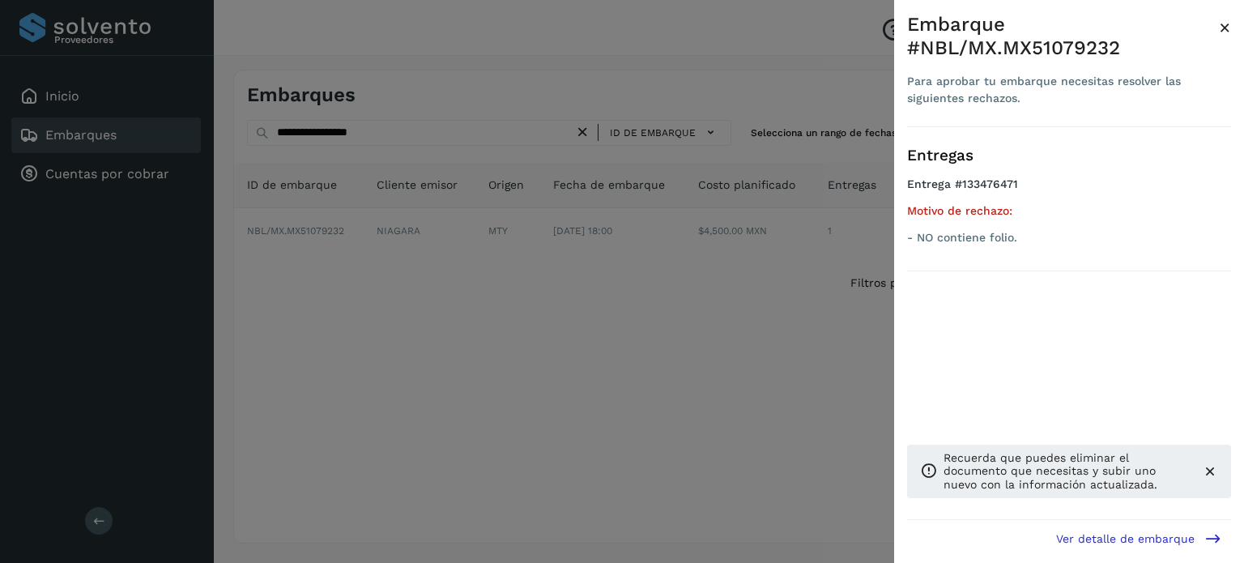
click at [1228, 25] on span "×" at bounding box center [1225, 27] width 12 height 23
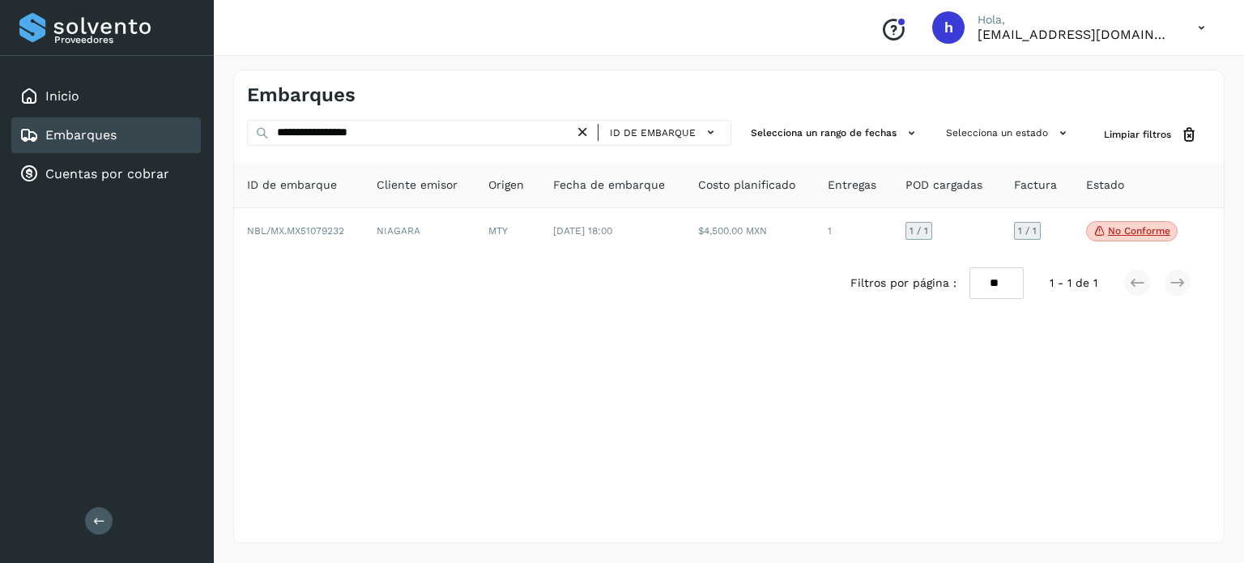
click at [582, 136] on icon at bounding box center [582, 132] width 17 height 17
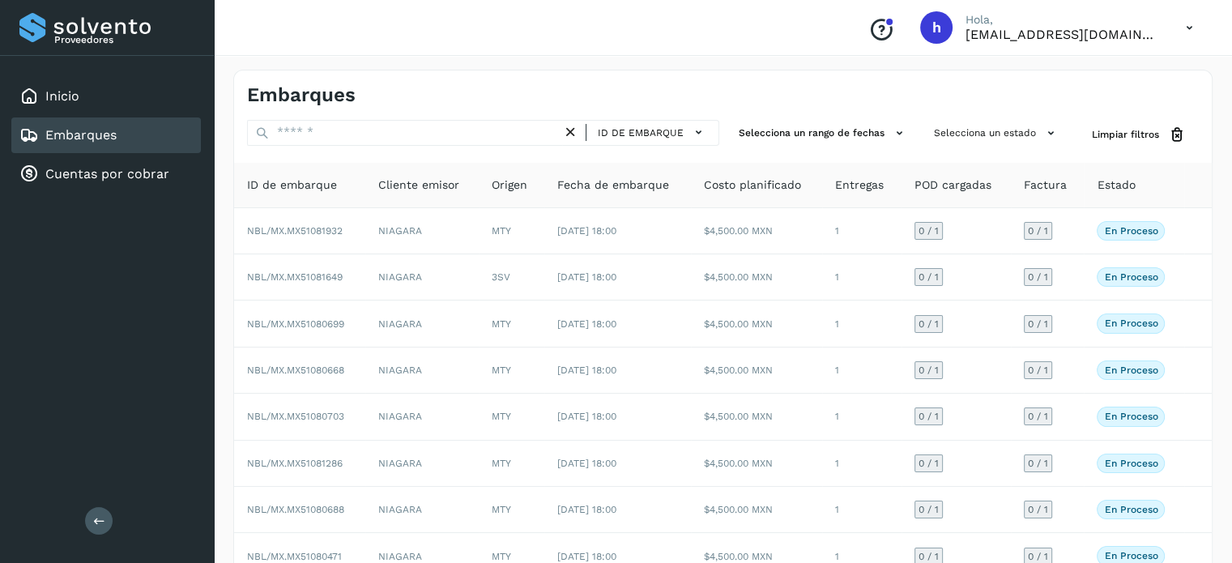
click at [579, 135] on icon at bounding box center [570, 132] width 17 height 17
